Goal: Task Accomplishment & Management: Manage account settings

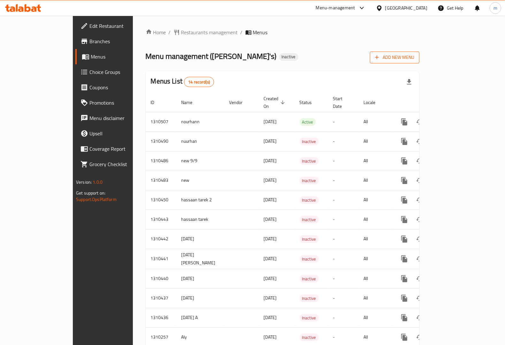
click at [415, 55] on span "Add New Menu" at bounding box center [394, 57] width 39 height 8
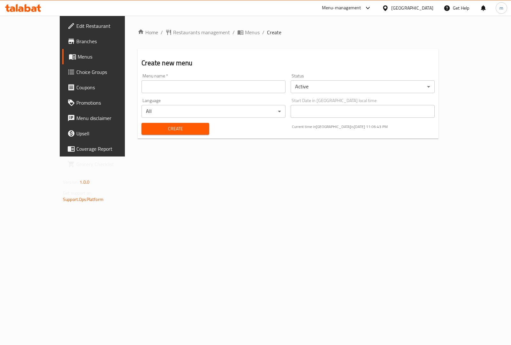
click at [251, 84] on input "text" at bounding box center [214, 86] width 144 height 13
type input "[DATE] [PERSON_NAME]"
click at [147, 127] on span "Create" at bounding box center [175, 129] width 57 height 8
click at [78, 58] on span "Menus" at bounding box center [109, 57] width 62 height 8
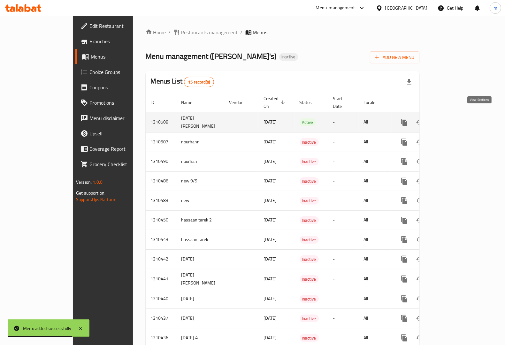
click at [454, 118] on icon "enhanced table" at bounding box center [451, 122] width 8 height 8
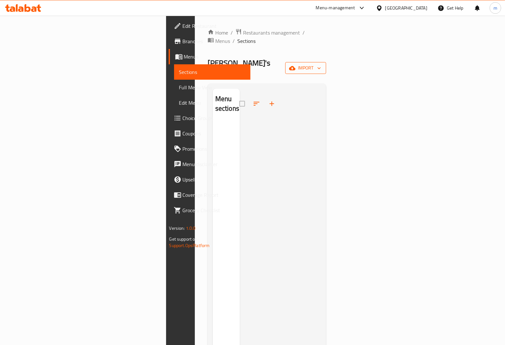
click at [321, 64] on span "import" at bounding box center [306, 68] width 31 height 8
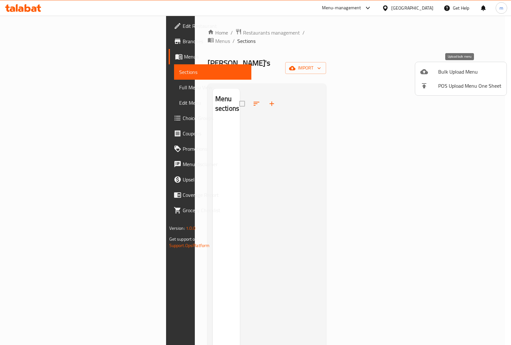
click at [444, 74] on span "Bulk Upload Menu" at bounding box center [469, 72] width 63 height 8
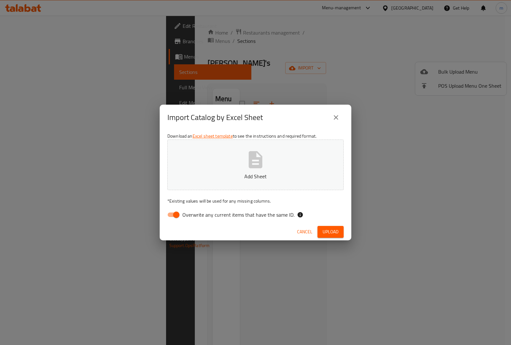
click at [168, 213] on input "Overwrite any current items that have the same ID." at bounding box center [176, 214] width 36 height 12
checkbox input "false"
click at [325, 230] on span "Upload" at bounding box center [331, 232] width 16 height 8
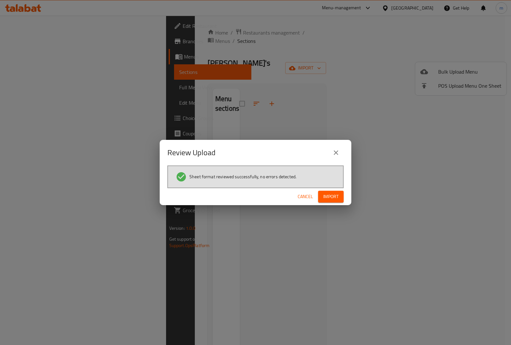
click at [336, 196] on span "Import" at bounding box center [330, 196] width 15 height 8
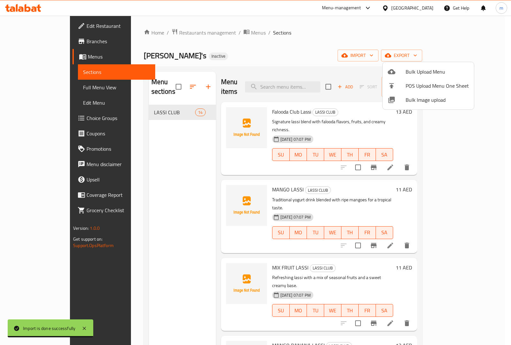
click at [502, 109] on div at bounding box center [255, 172] width 511 height 345
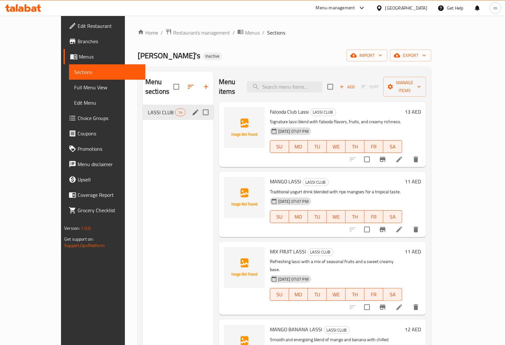
click at [153, 108] on span "LASSI CLUB" at bounding box center [161, 112] width 27 height 8
click at [175, 109] on span "14" at bounding box center [180, 112] width 10 height 6
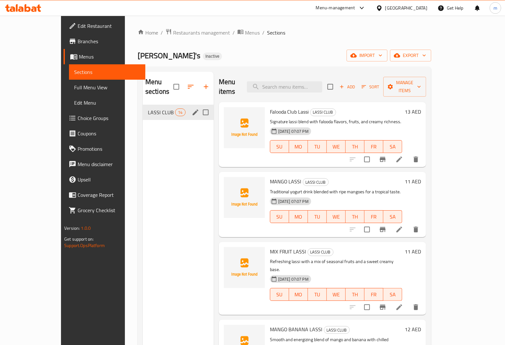
click at [199, 105] on input "Menu sections" at bounding box center [205, 111] width 13 height 13
checkbox input "true"
click at [184, 86] on icon "button" at bounding box center [187, 87] width 6 height 6
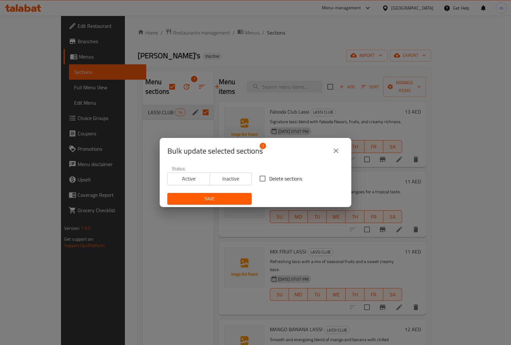
click at [338, 147] on icon "close" at bounding box center [336, 151] width 8 height 8
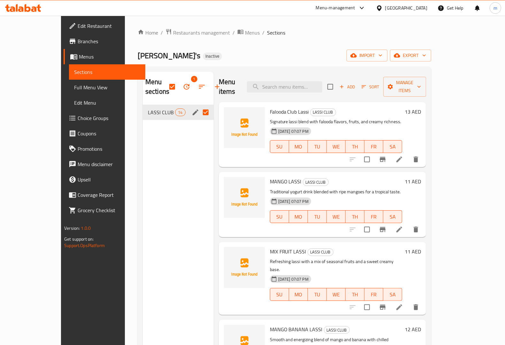
click at [199, 114] on input "Menu sections" at bounding box center [205, 111] width 13 height 13
checkbox input "false"
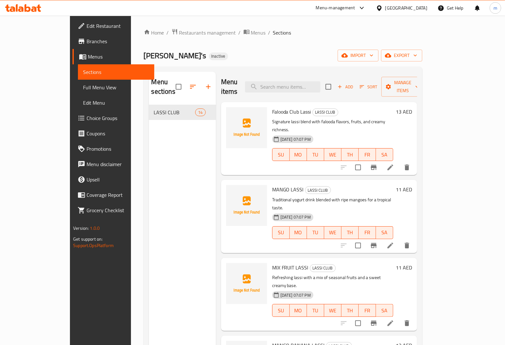
click at [83, 83] on span "Full Menu View" at bounding box center [116, 87] width 66 height 8
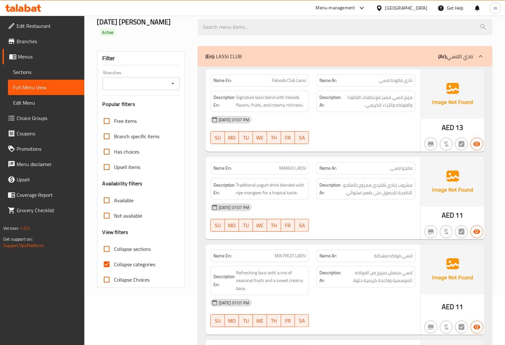
scroll to position [200, 0]
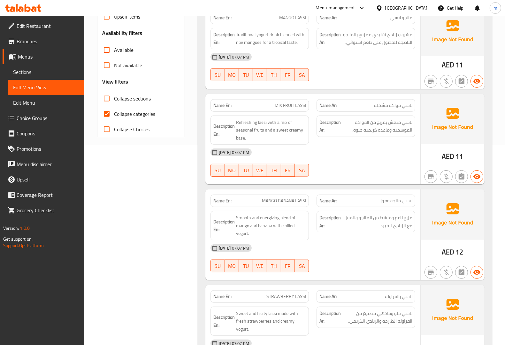
drag, startPoint x: 118, startPoint y: 112, endPoint x: 118, endPoint y: 118, distance: 5.8
click at [118, 118] on span "Collapse categories" at bounding box center [134, 114] width 41 height 8
click at [114, 118] on input "Collapse categories" at bounding box center [106, 113] width 15 height 15
checkbox input "false"
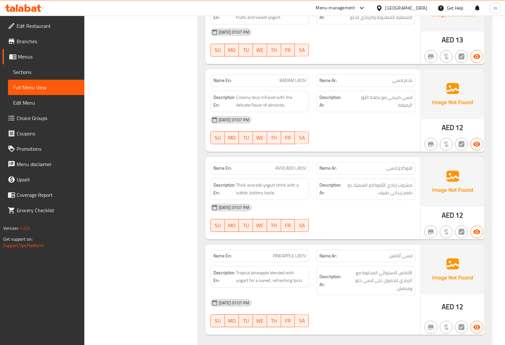
scroll to position [1055, 0]
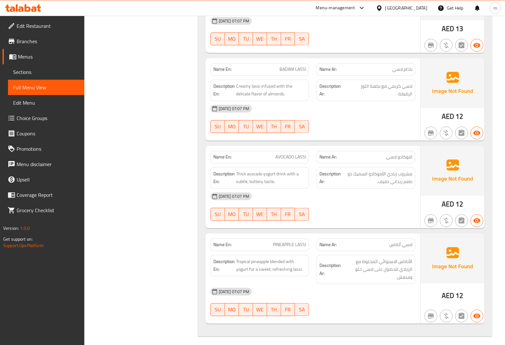
click at [340, 185] on strong "Description Ar:" at bounding box center [330, 178] width 21 height 16
click at [342, 178] on span "مشروب زبادي الأفوكادو السميك ذو طعم زبداني خفيف." at bounding box center [377, 178] width 70 height 16
drag, startPoint x: 346, startPoint y: 178, endPoint x: 355, endPoint y: 180, distance: 9.1
click at [349, 178] on span "مشروب زبادي الأفوكادو السميك ذو طعم زبداني خفيف." at bounding box center [377, 178] width 70 height 16
click at [355, 180] on span "مشروب زبادي الأفوكادو السميك ذو طعم زبداني خفيف." at bounding box center [377, 178] width 70 height 16
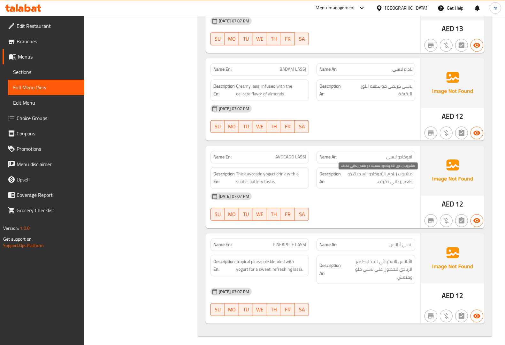
click at [360, 180] on span "مشروب زبادي الأفوكادو السميك ذو طعم زبداني خفيف." at bounding box center [377, 178] width 70 height 16
click at [375, 182] on span "مشروب زبادي الأفوكادو السميك ذو طعم زبداني خفيف." at bounding box center [377, 178] width 70 height 16
click at [381, 183] on span "مشروب زبادي الأفوكادو السميك ذو طعم زبداني خفيف." at bounding box center [377, 178] width 70 height 16
click at [384, 181] on span "مشروب زبادي الأفوكادو السميك ذو طعم زبداني خفيف." at bounding box center [377, 178] width 70 height 16
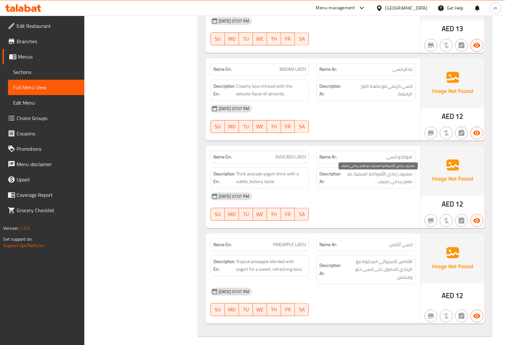
click at [384, 179] on span "مشروب زبادي الأفوكادو السميك ذو طعم زبداني خفيف." at bounding box center [377, 178] width 70 height 16
click at [379, 179] on span "مشروب زبادي الأفوكادو السميك ذو طعم زبداني خفيف." at bounding box center [377, 178] width 70 height 16
drag, startPoint x: 379, startPoint y: 179, endPoint x: 374, endPoint y: 184, distance: 7.0
click at [374, 184] on span "مشروب زبادي الأفوكادو السميك ذو طعم زبداني خفيف." at bounding box center [377, 178] width 70 height 16
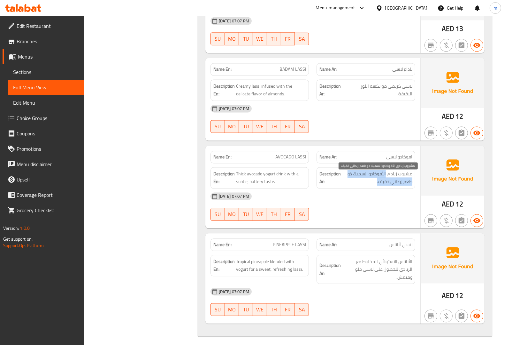
click at [373, 184] on span "مشروب زبادي الأفوكادو السميك ذو طعم زبداني خفيف." at bounding box center [377, 178] width 70 height 16
click at [365, 184] on span "مشروب زبادي الأفوكادو السميك ذو طعم زبداني خفيف." at bounding box center [377, 178] width 70 height 16
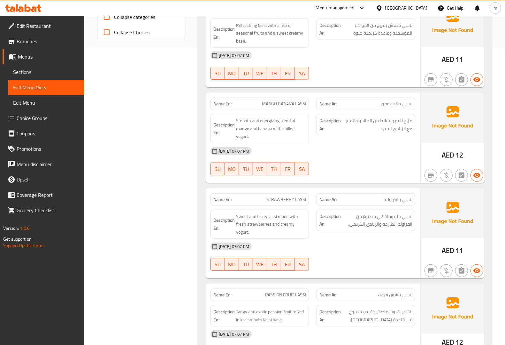
scroll to position [296, 0]
click at [448, 179] on icon "button" at bounding box center [447, 176] width 8 height 8
click at [448, 176] on icon "button" at bounding box center [447, 176] width 8 height 8
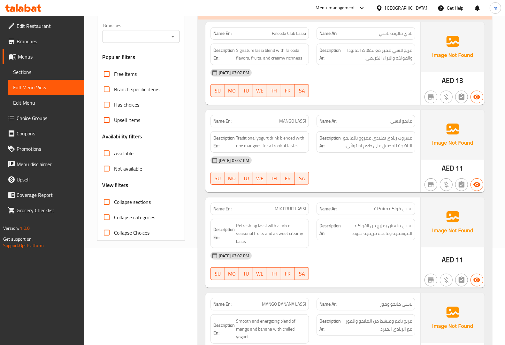
scroll to position [0, 0]
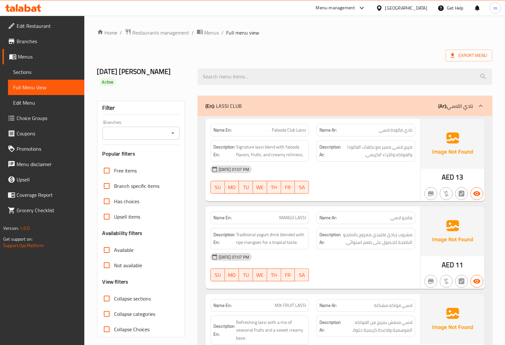
click at [482, 109] on icon at bounding box center [481, 106] width 8 height 8
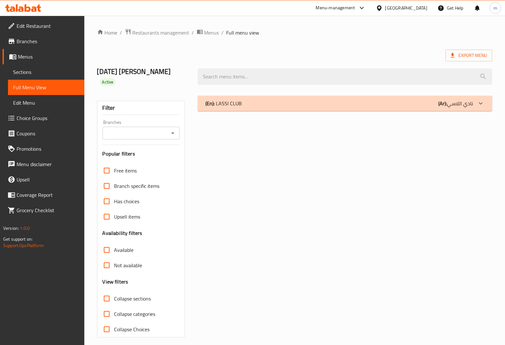
click at [479, 104] on icon at bounding box center [481, 103] width 8 height 8
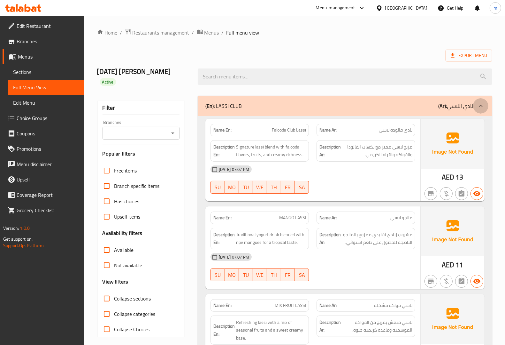
click at [479, 104] on icon at bounding box center [481, 106] width 8 height 8
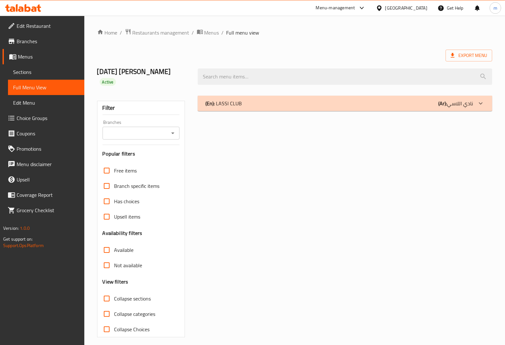
click at [479, 104] on icon at bounding box center [481, 103] width 8 height 8
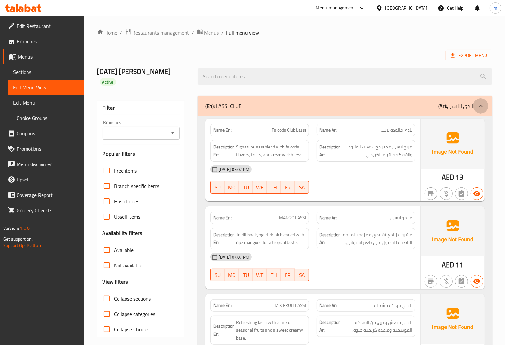
click at [479, 104] on icon at bounding box center [481, 106] width 8 height 8
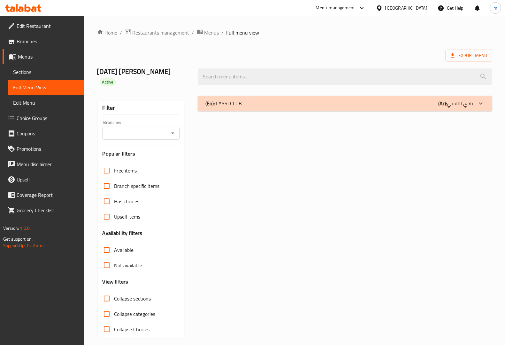
click at [479, 104] on icon at bounding box center [481, 103] width 8 height 8
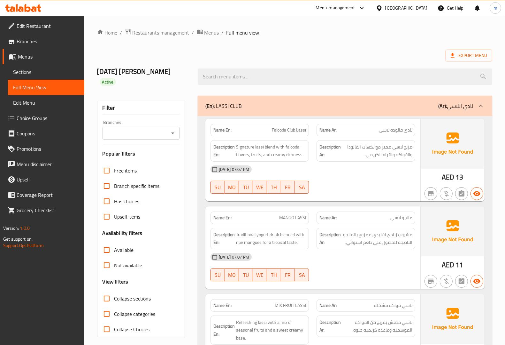
scroll to position [80, 0]
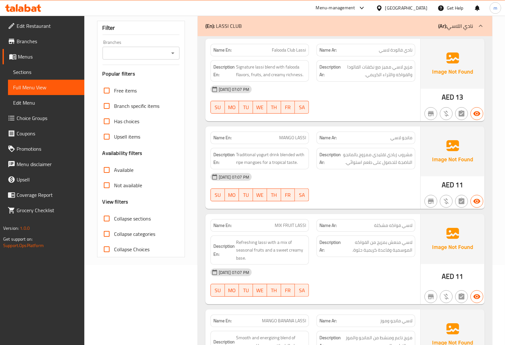
click at [467, 23] on p "(Ar): نادي اللاسي" at bounding box center [455, 26] width 35 height 8
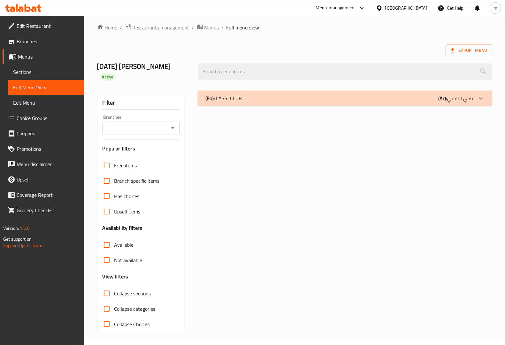
scroll to position [5, 0]
click at [470, 98] on p "(Ar): نادي اللاسي" at bounding box center [455, 98] width 35 height 8
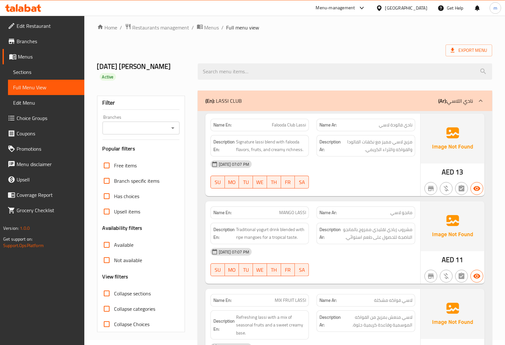
scroll to position [80, 0]
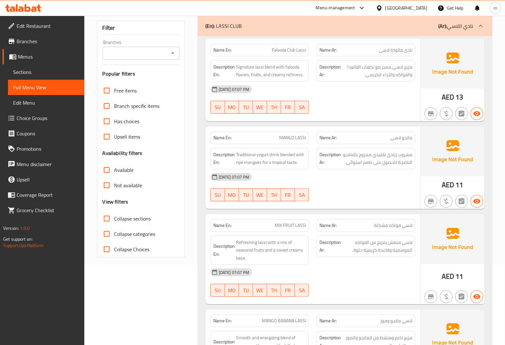
click at [39, 58] on span "Menus" at bounding box center [48, 57] width 61 height 8
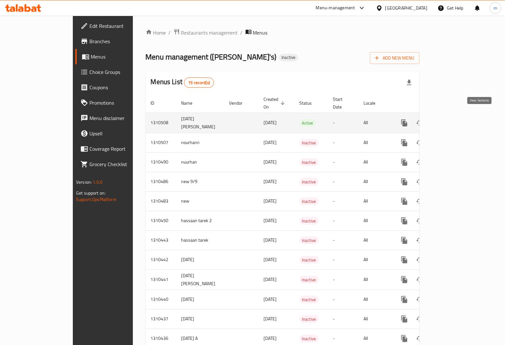
click at [454, 119] on icon "enhanced table" at bounding box center [451, 123] width 8 height 8
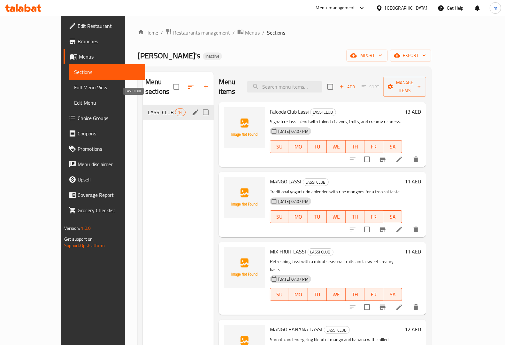
click at [158, 108] on span "LASSI CLUB" at bounding box center [161, 112] width 27 height 8
click at [193, 109] on icon "edit" at bounding box center [196, 112] width 6 height 6
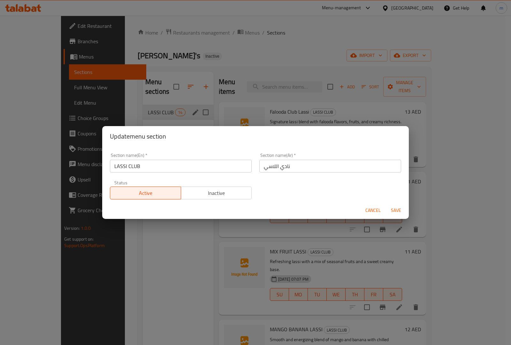
click at [141, 167] on input "LASSI CLUB" at bounding box center [181, 165] width 142 height 13
click at [277, 166] on input "نادي اللاسي" at bounding box center [331, 165] width 142 height 13
type input "كلوب اللاسي"
click at [392, 210] on span "Save" at bounding box center [396, 210] width 15 height 8
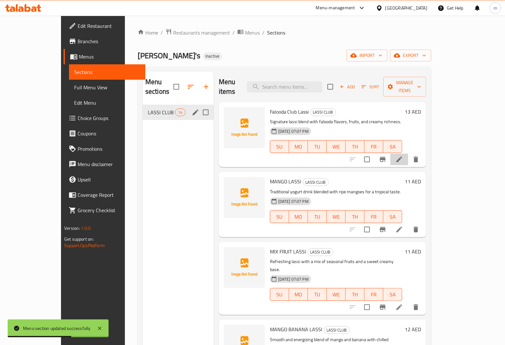
click at [408, 153] on li at bounding box center [400, 159] width 18 height 12
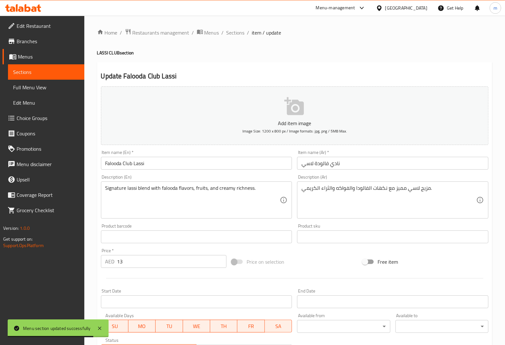
click at [330, 164] on input "نادي فالودة لاسي" at bounding box center [392, 163] width 191 height 13
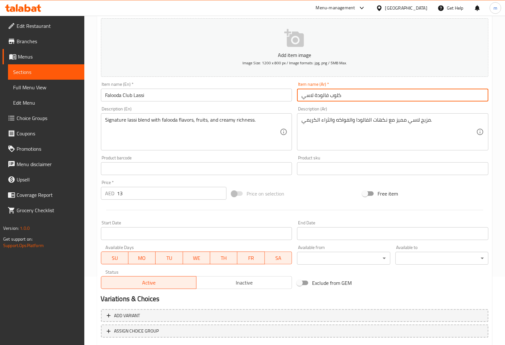
scroll to position [106, 0]
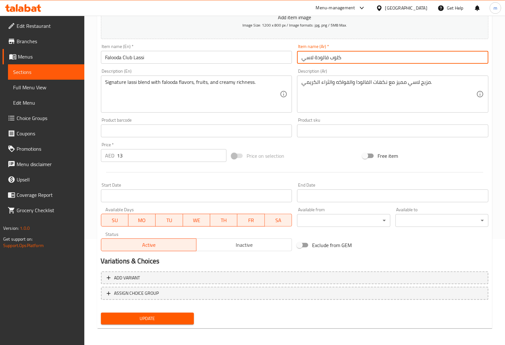
type input "كلوب فالودة لاسي"
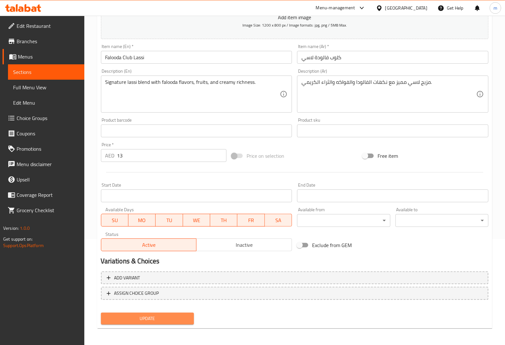
click at [162, 319] on span "Update" at bounding box center [147, 318] width 83 height 8
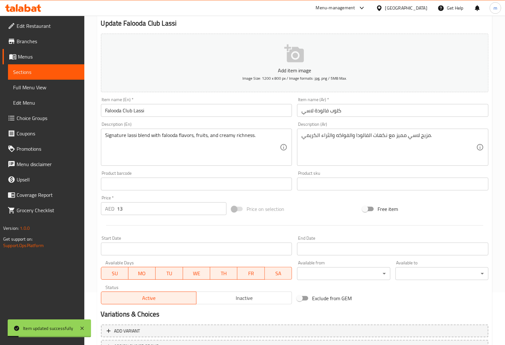
scroll to position [0, 0]
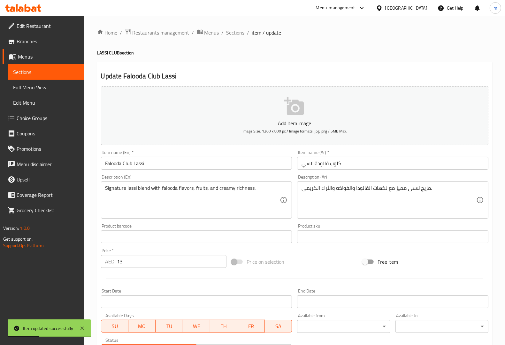
click at [238, 34] on span "Sections" at bounding box center [236, 33] width 18 height 8
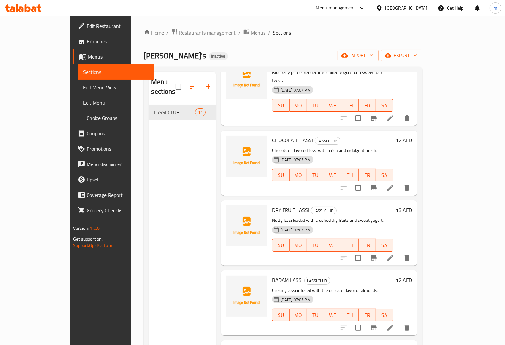
click at [83, 90] on span "Full Menu View" at bounding box center [116, 87] width 66 height 8
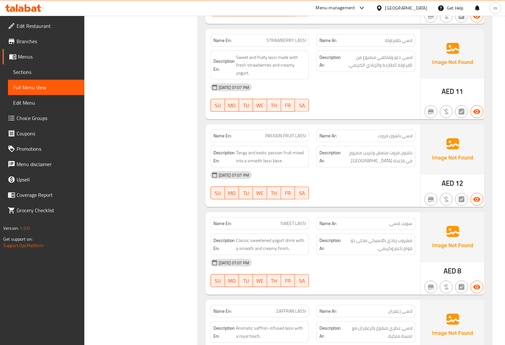
scroll to position [360, 0]
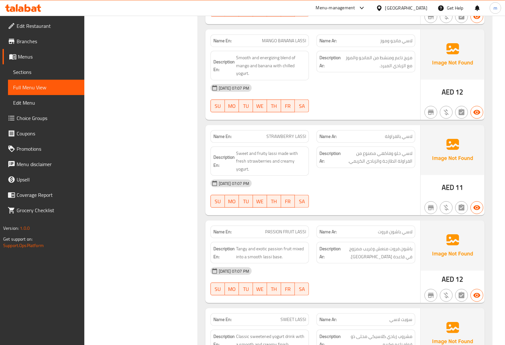
click at [8, 43] on icon at bounding box center [12, 41] width 8 height 8
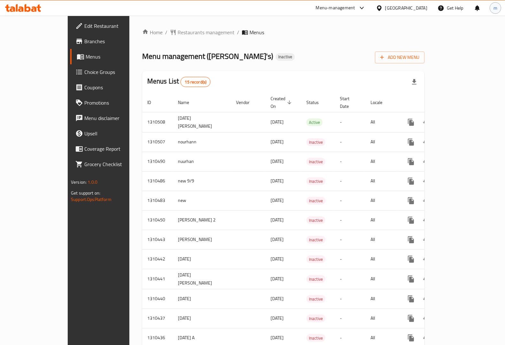
click at [494, 13] on div "m" at bounding box center [496, 8] width 12 height 12
click at [443, 49] on span "My Permissions" at bounding box center [433, 49] width 35 height 10
